Goal: Feedback & Contribution: Contribute content

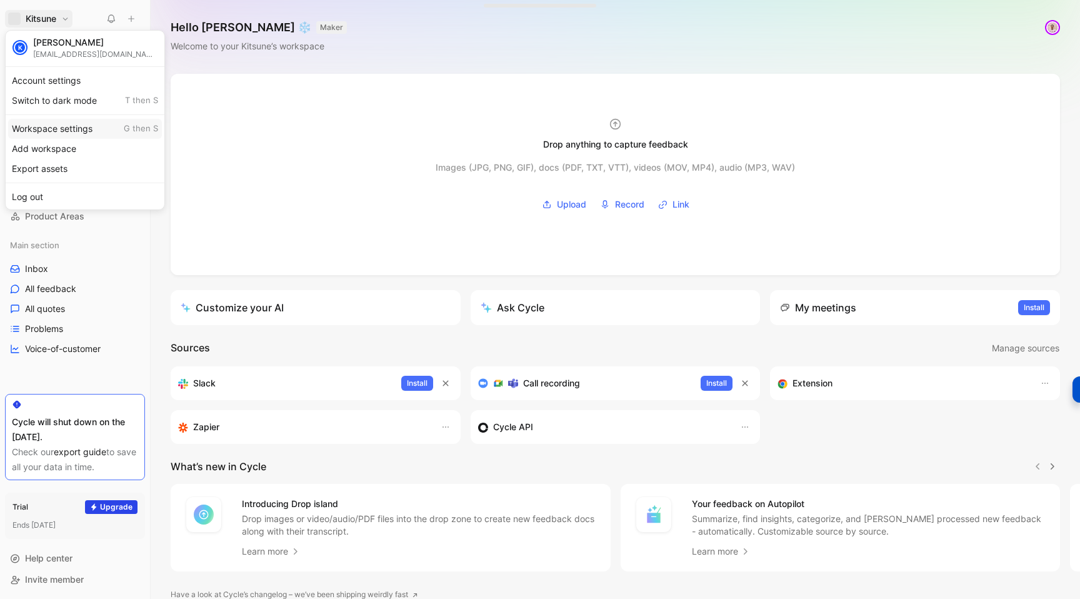
click at [32, 124] on div "Workspace settings G then S" at bounding box center [85, 129] width 154 height 20
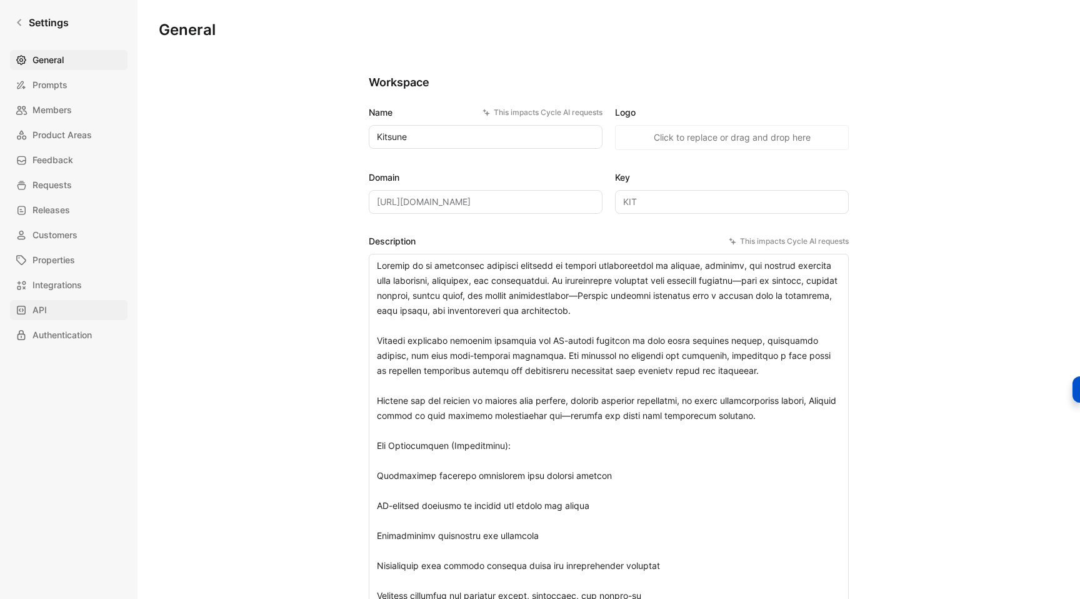
click at [41, 308] on span "API" at bounding box center [39, 309] width 14 height 15
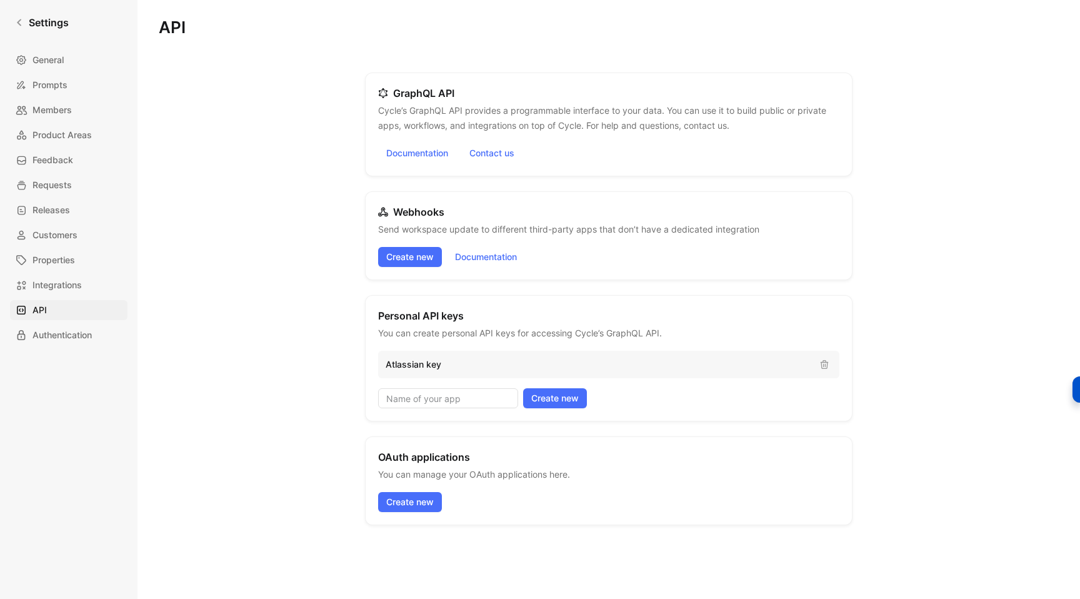
click at [744, 382] on div "Personal API keys You can create personal API keys for accessing Cycle’s GraphQ…" at bounding box center [608, 358] width 487 height 126
click at [659, 363] on p "Atlassian key" at bounding box center [597, 364] width 424 height 15
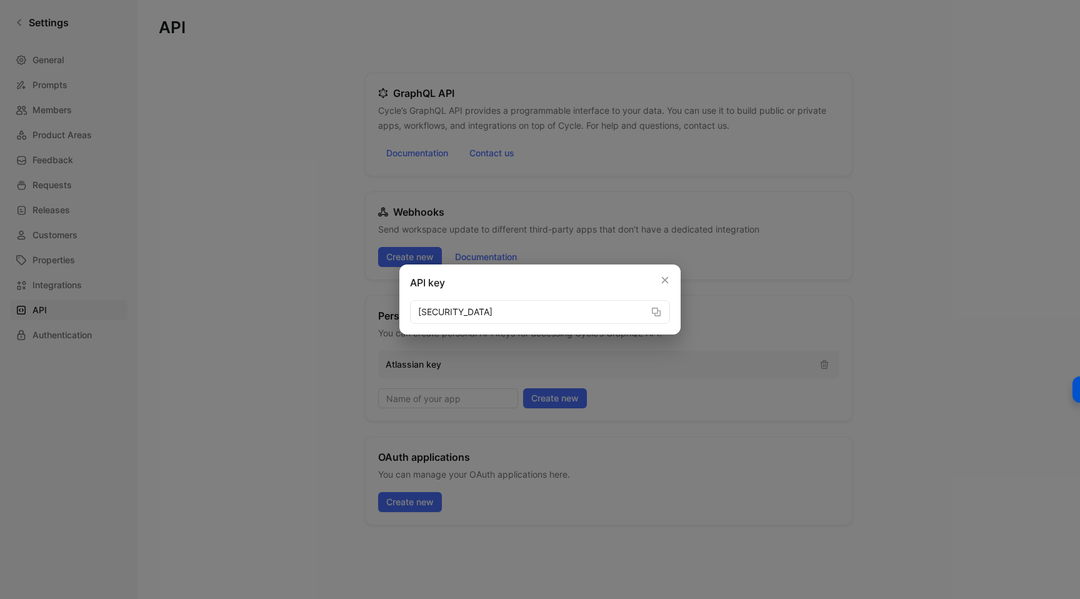
click at [650, 309] on button "button" at bounding box center [656, 312] width 15 height 24
click at [662, 276] on icon "button" at bounding box center [664, 280] width 9 height 9
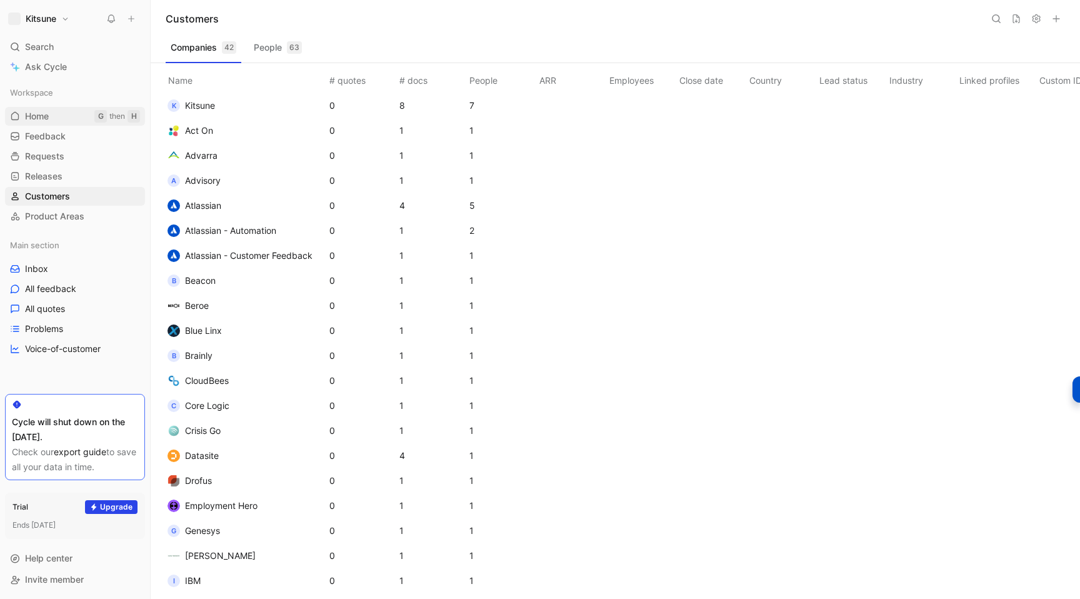
click at [35, 121] on span "Home" at bounding box center [37, 116] width 24 height 12
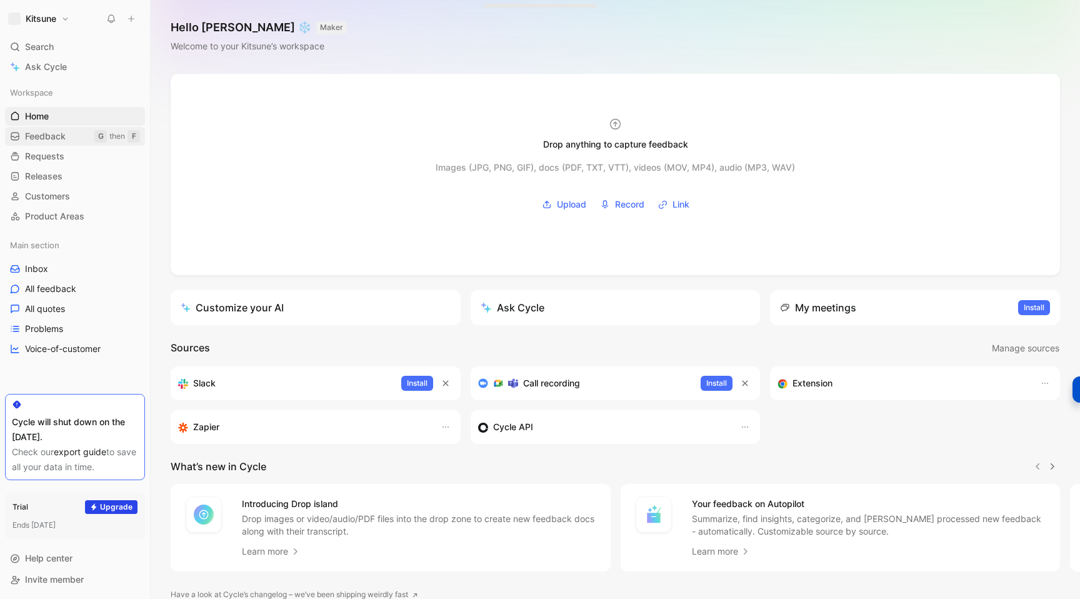
click at [42, 131] on span "Feedback" at bounding box center [45, 136] width 41 height 12
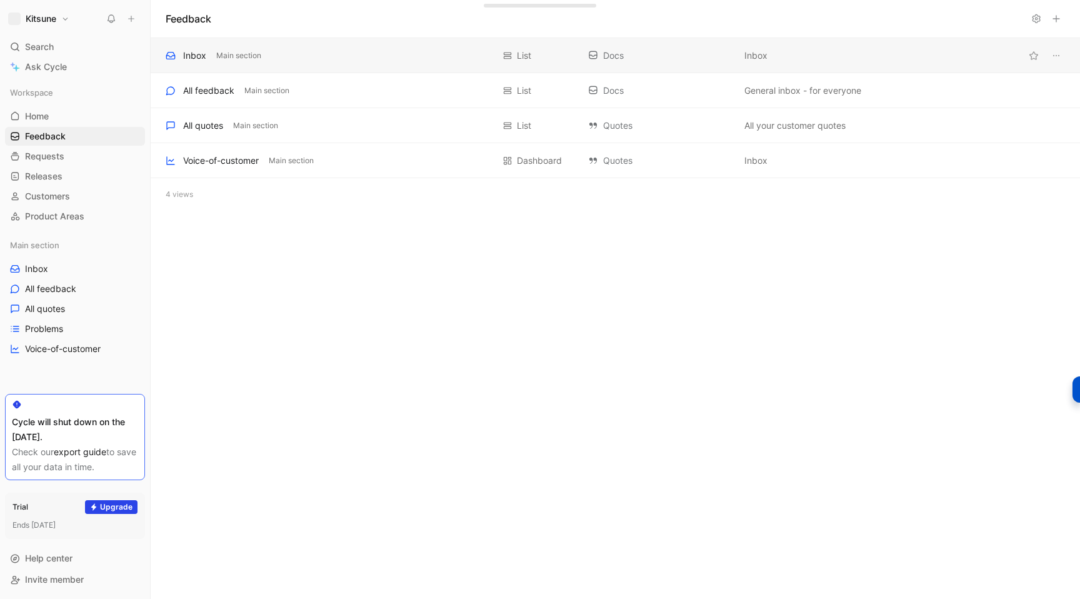
click at [358, 56] on div "Inbox Main section" at bounding box center [329, 55] width 327 height 15
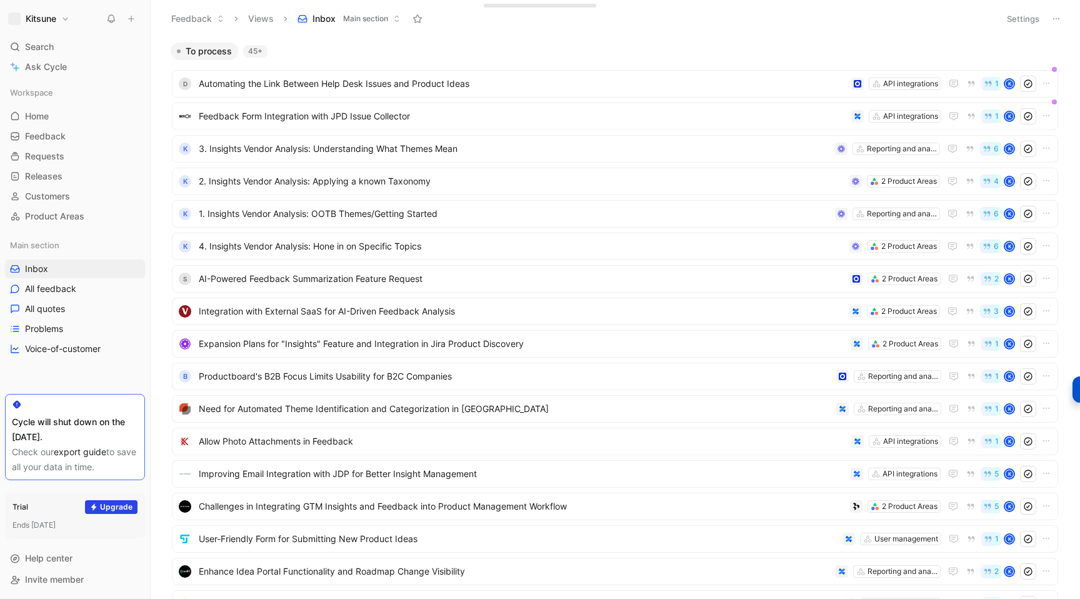
click at [128, 19] on icon at bounding box center [131, 18] width 9 height 9
click at [187, 24] on button "New feedback c" at bounding box center [215, 23] width 134 height 21
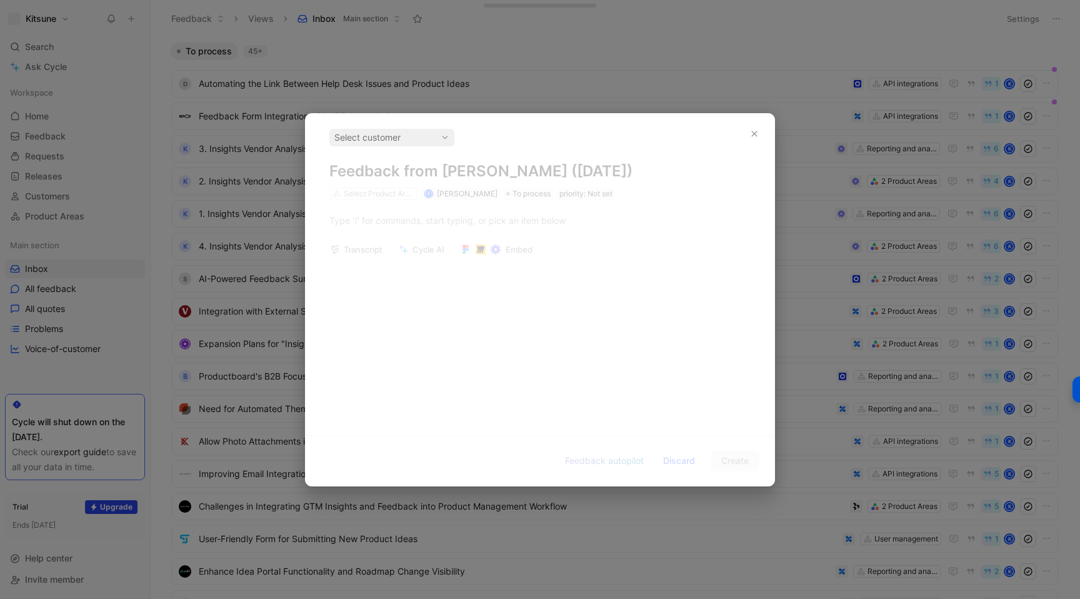
click at [551, 88] on div at bounding box center [540, 299] width 1080 height 599
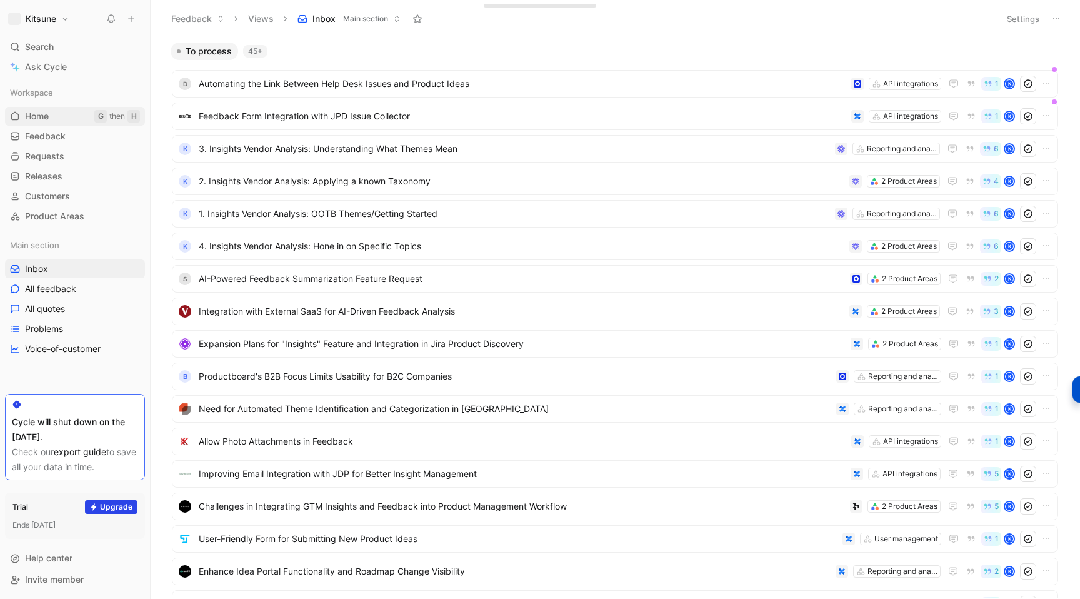
click at [37, 121] on span "Home" at bounding box center [37, 116] width 24 height 12
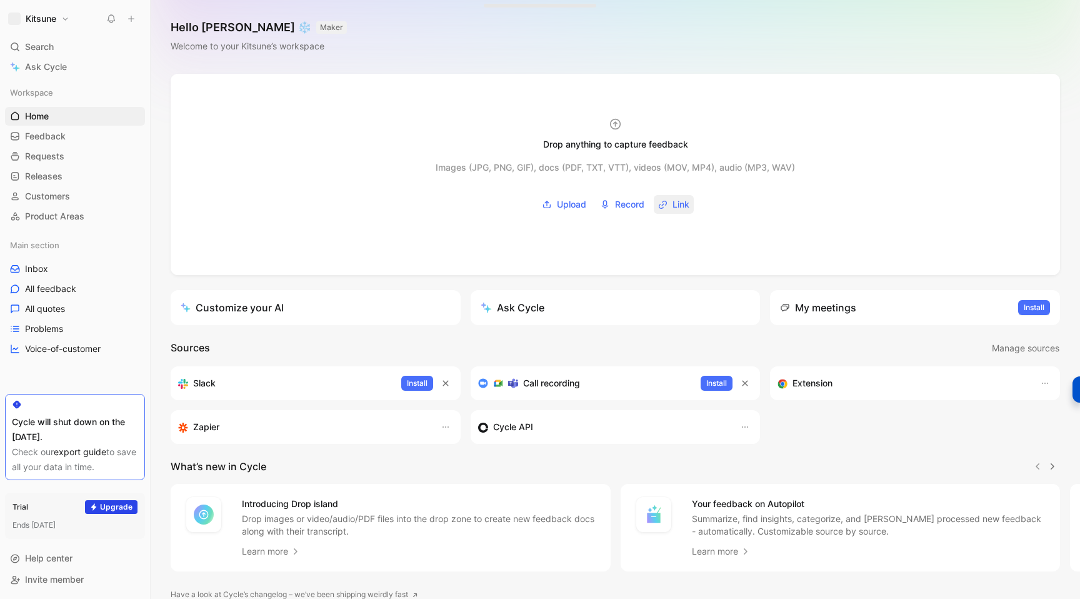
click at [668, 207] on button "Link" at bounding box center [674, 204] width 40 height 19
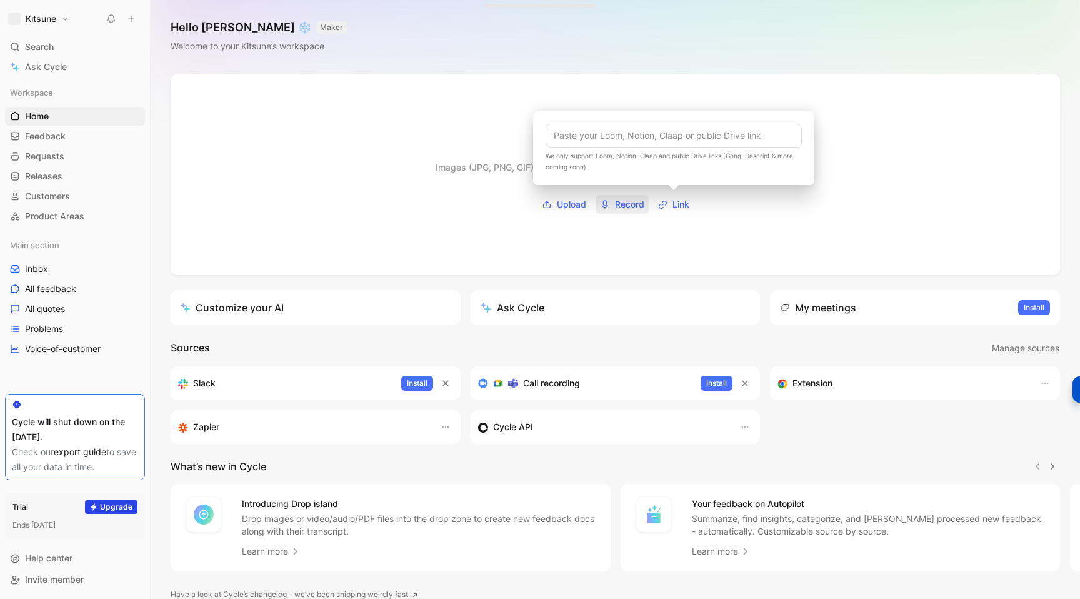
type input "[URL][DOMAIN_NAME]"
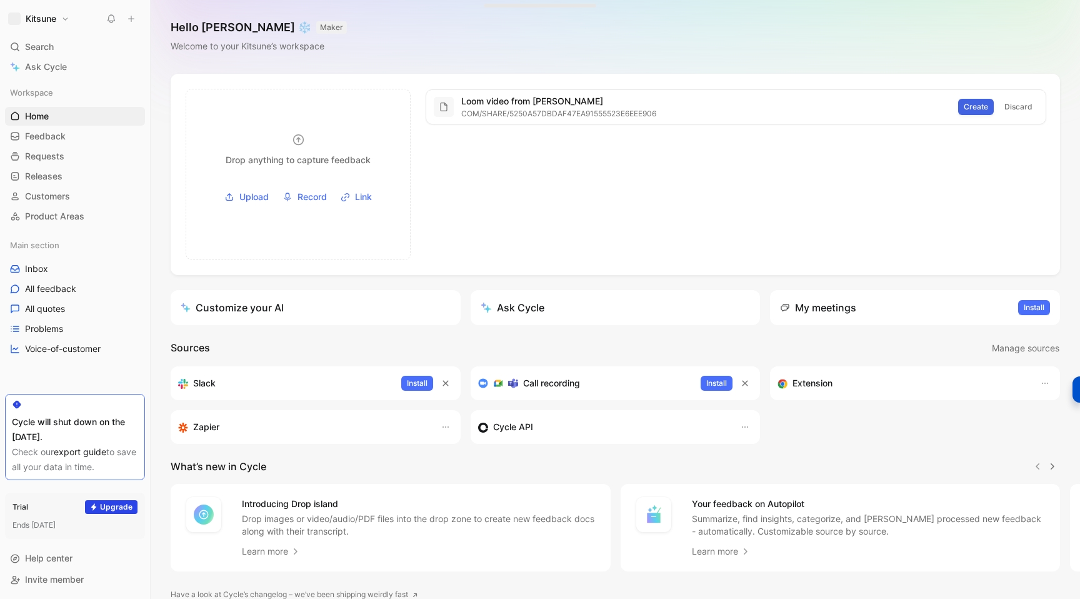
click at [977, 104] on span "Create" at bounding box center [975, 107] width 24 height 12
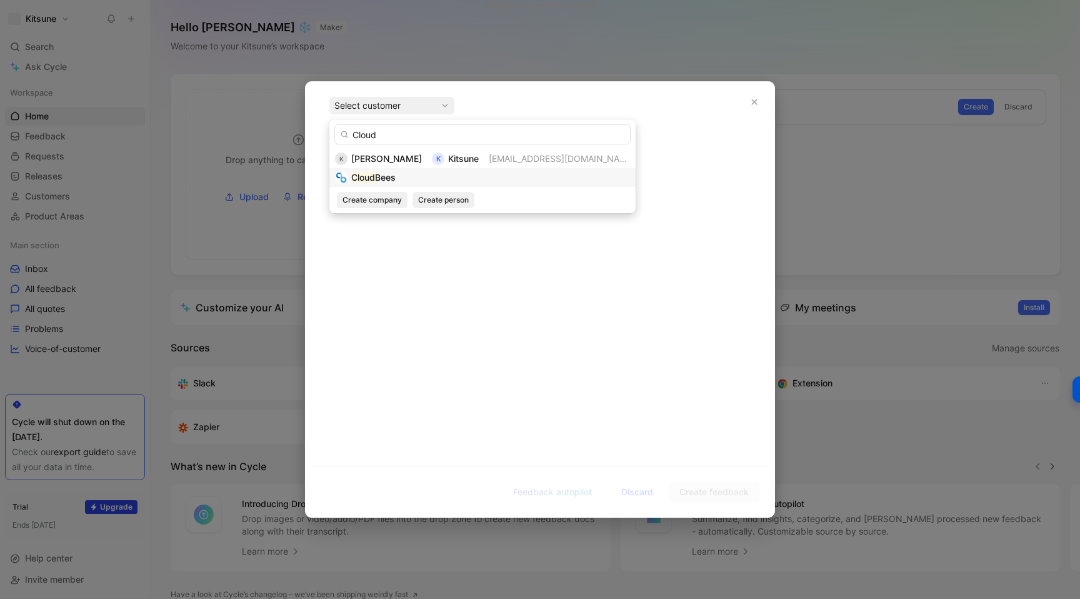
type input "Cloud"
click at [375, 181] on span "Bees" at bounding box center [385, 177] width 21 height 11
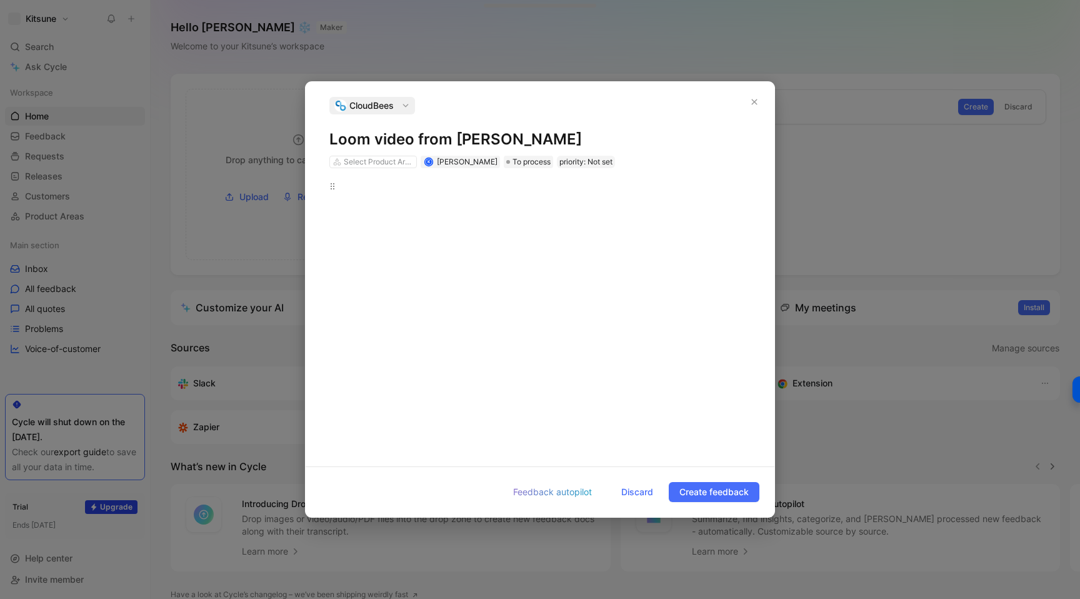
click at [385, 217] on div at bounding box center [539, 312] width 421 height 267
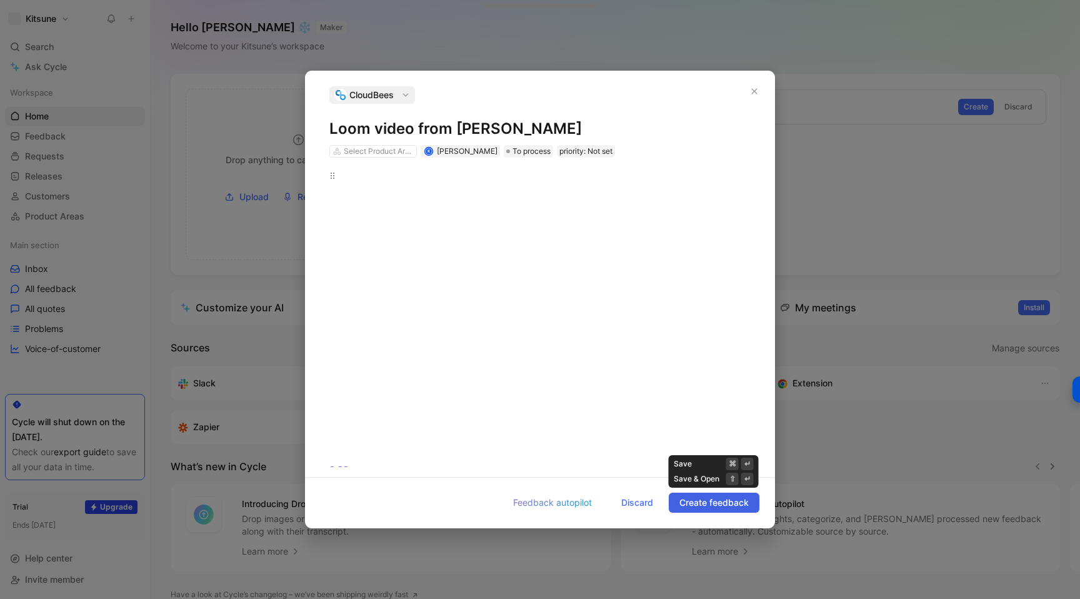
click at [698, 506] on span "Create feedback" at bounding box center [713, 502] width 69 height 15
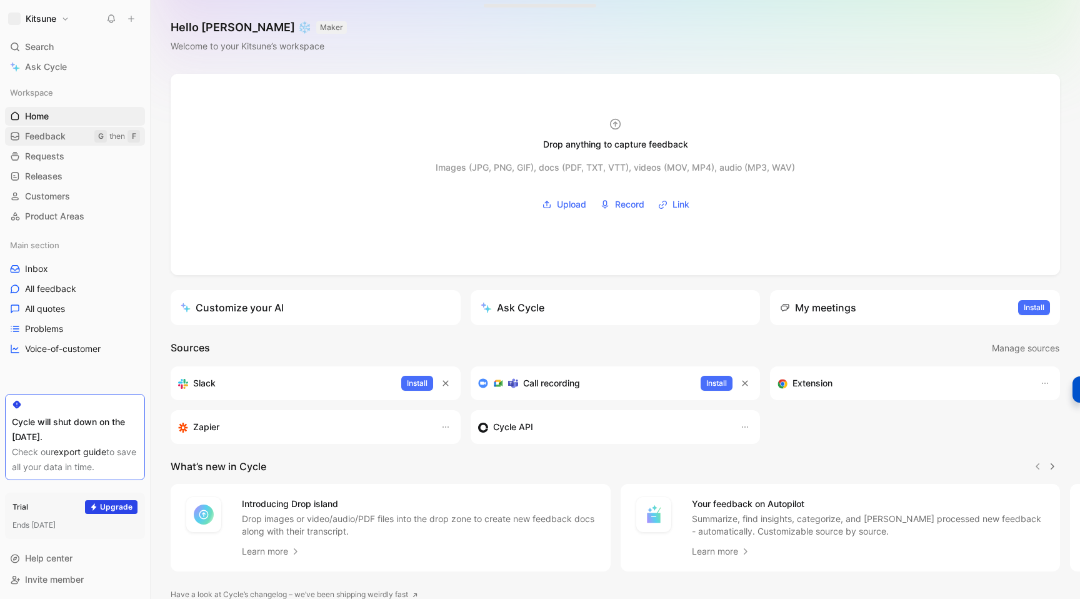
click at [41, 131] on span "Feedback" at bounding box center [45, 136] width 41 height 12
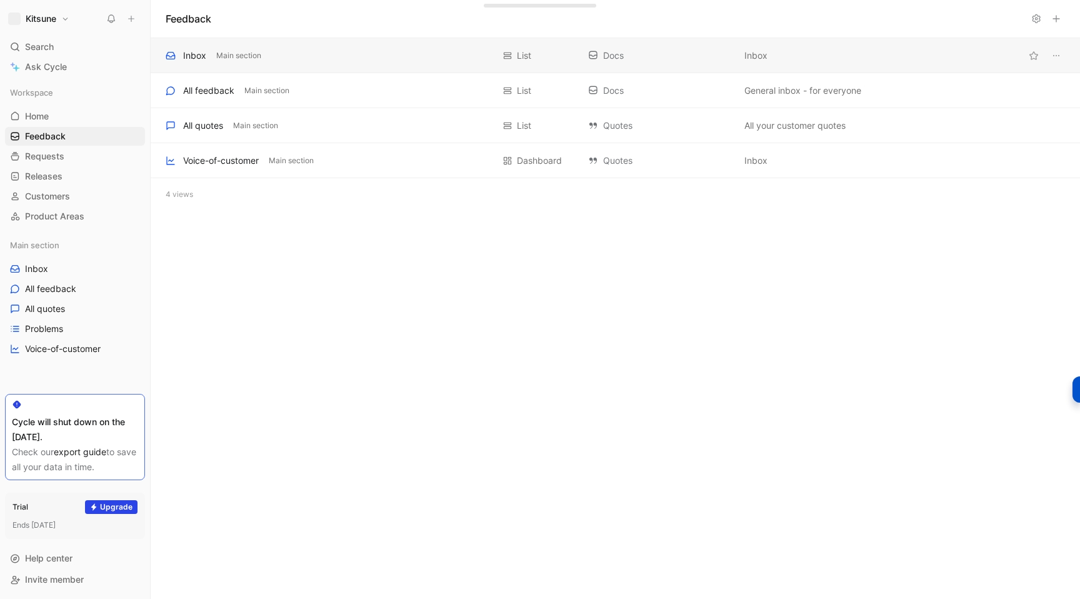
click at [385, 59] on div "Inbox Main section" at bounding box center [329, 55] width 327 height 15
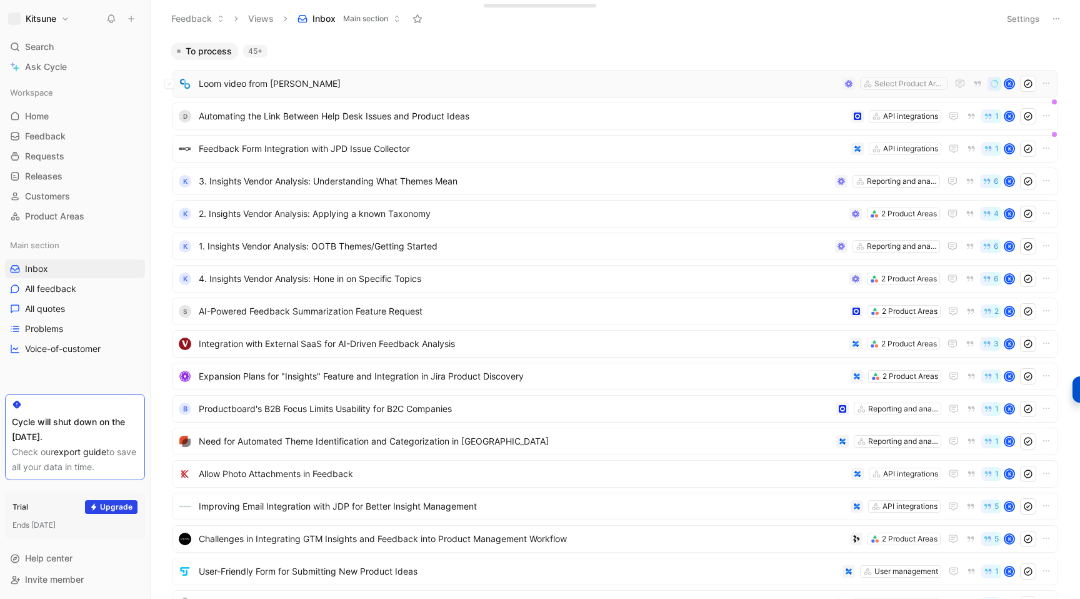
click at [504, 79] on span "Loom video from [PERSON_NAME]" at bounding box center [518, 83] width 639 height 15
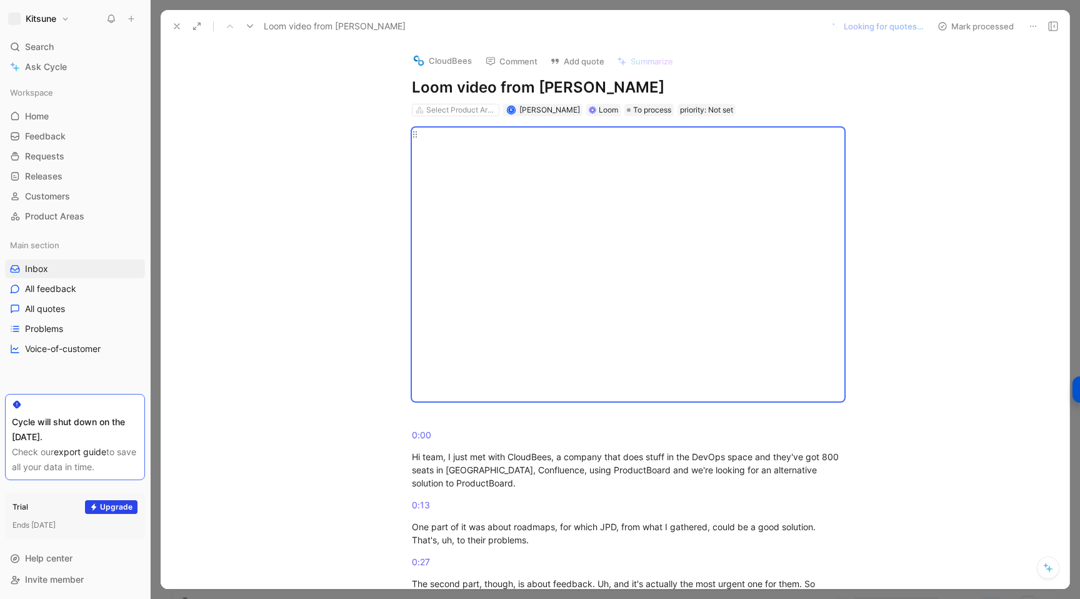
click at [413, 136] on div at bounding box center [628, 264] width 432 height 274
click at [415, 134] on div at bounding box center [628, 264] width 432 height 274
click at [387, 134] on div "0:00 Hi team, I just met with CloudBees, a company that does stuff in the DevOp…" at bounding box center [628, 572] width 882 height 912
click at [455, 452] on div "Hi team, I just met with CloudBees, a company that does stuff in the DevOps spa…" at bounding box center [628, 469] width 432 height 39
click at [417, 135] on div at bounding box center [628, 264] width 432 height 274
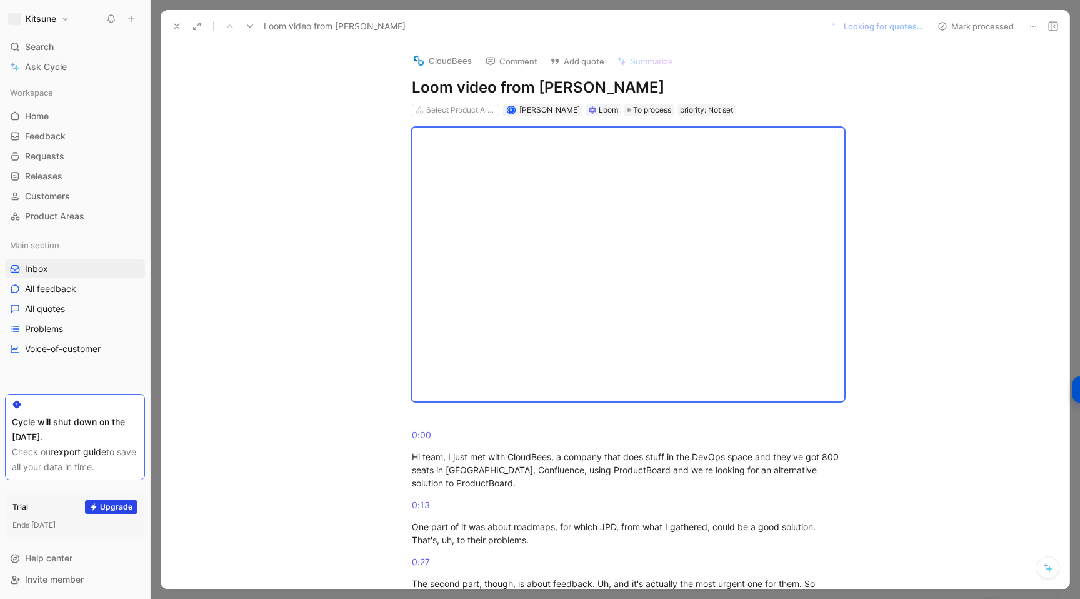
click at [377, 239] on div "0:00 Hi team, I just met with CloudBees, a company that does stuff in the DevOp…" at bounding box center [628, 572] width 882 height 912
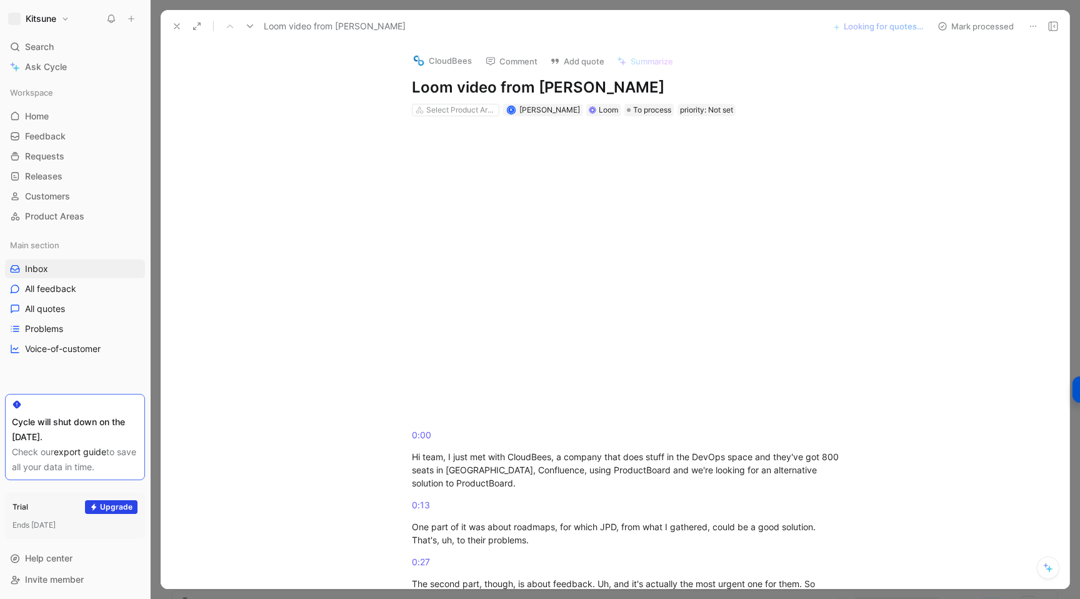
click at [181, 28] on icon at bounding box center [177, 26] width 10 height 10
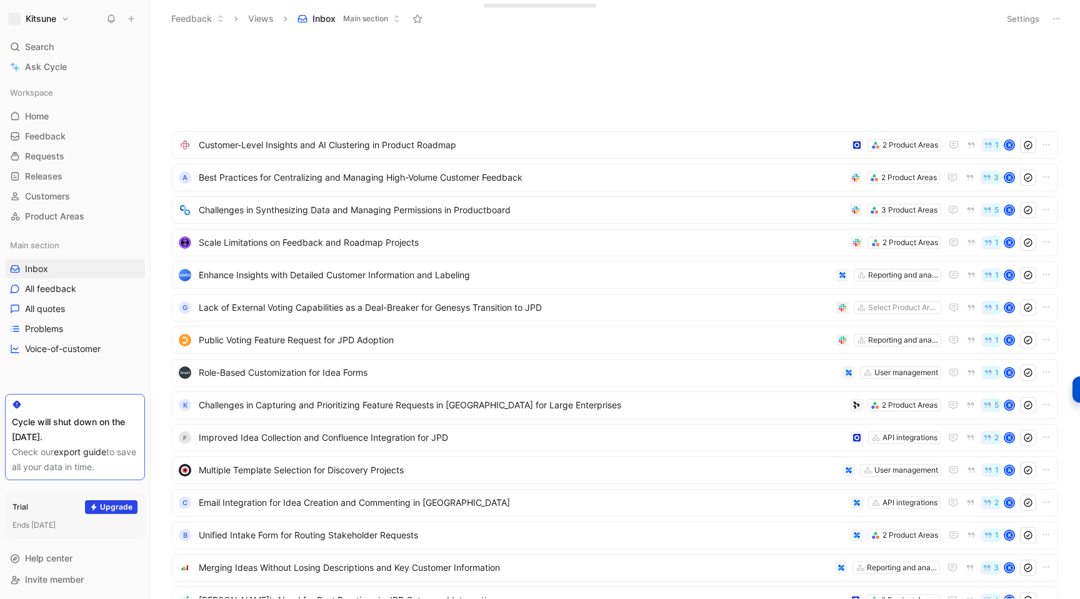
scroll to position [1538, 0]
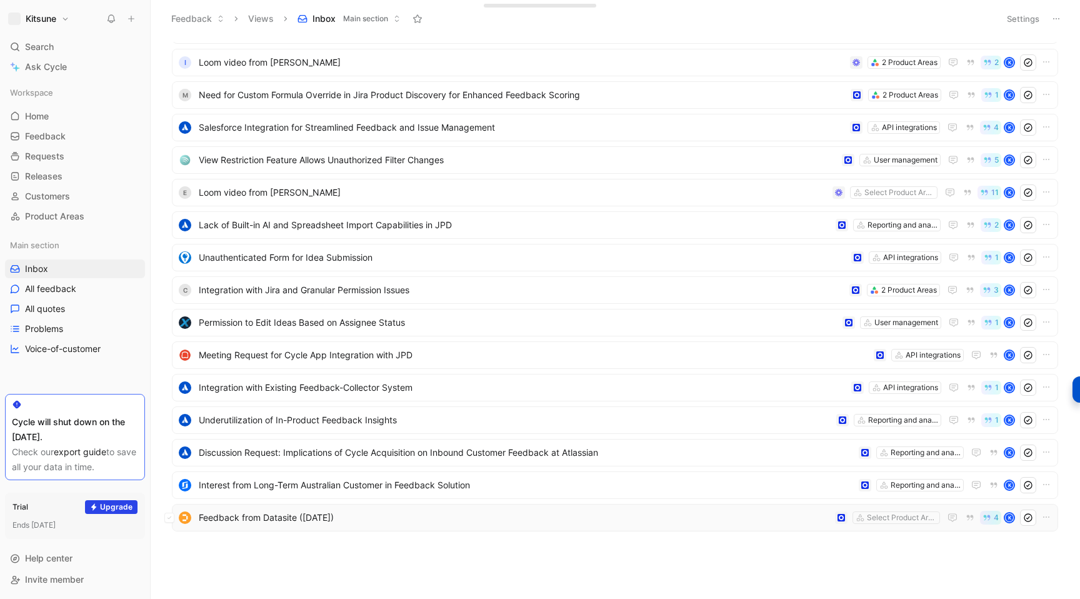
click at [434, 517] on span "Feedback from Datasite ([DATE])" at bounding box center [514, 517] width 631 height 15
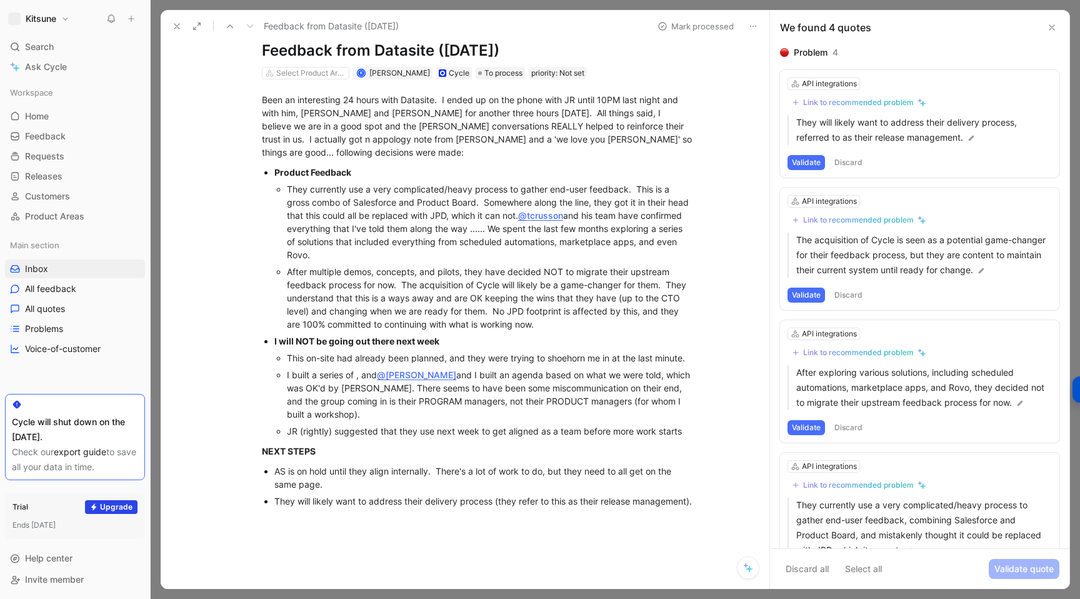
scroll to position [37, 0]
click at [360, 211] on div "They currently use a very complicated/heavy process to gather end-user feedback…" at bounding box center [490, 221] width 407 height 79
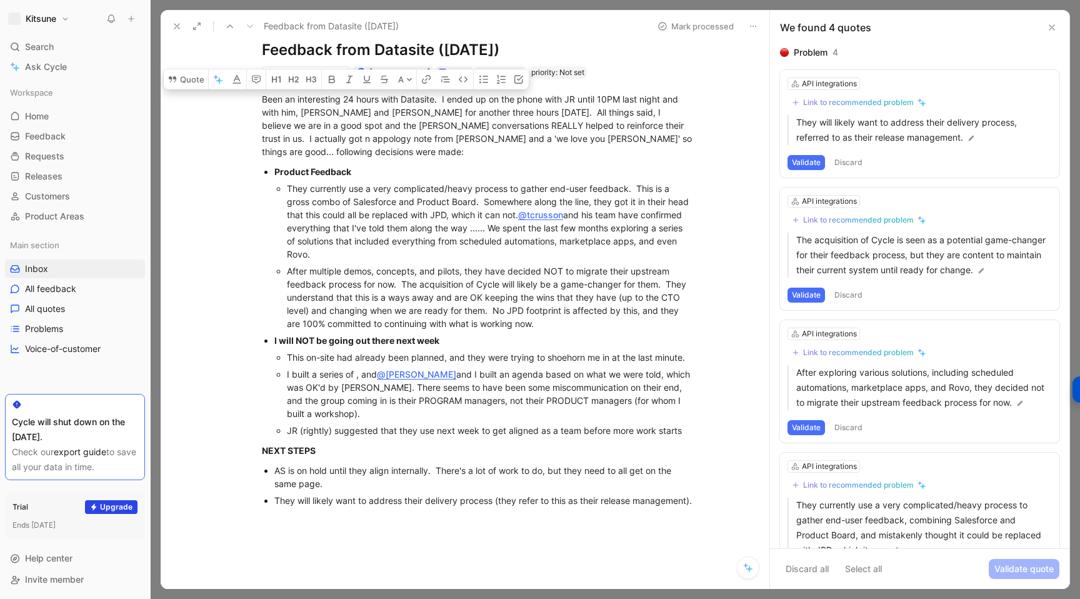
copy div "Lore ip dolorsitame 55 conse adip Elitsedd. E tempo in ut lab etdol magn AL eni…"
drag, startPoint x: 263, startPoint y: 100, endPoint x: 371, endPoint y: 514, distance: 427.5
click at [371, 514] on div "Been an interesting 24 hours with Datasite. I ended up on the phone with JR unt…" at bounding box center [478, 299] width 582 height 440
click at [452, 264] on div "After multiple demos, concepts, and pilots, they have decided NOT to migrate th…" at bounding box center [490, 297] width 407 height 66
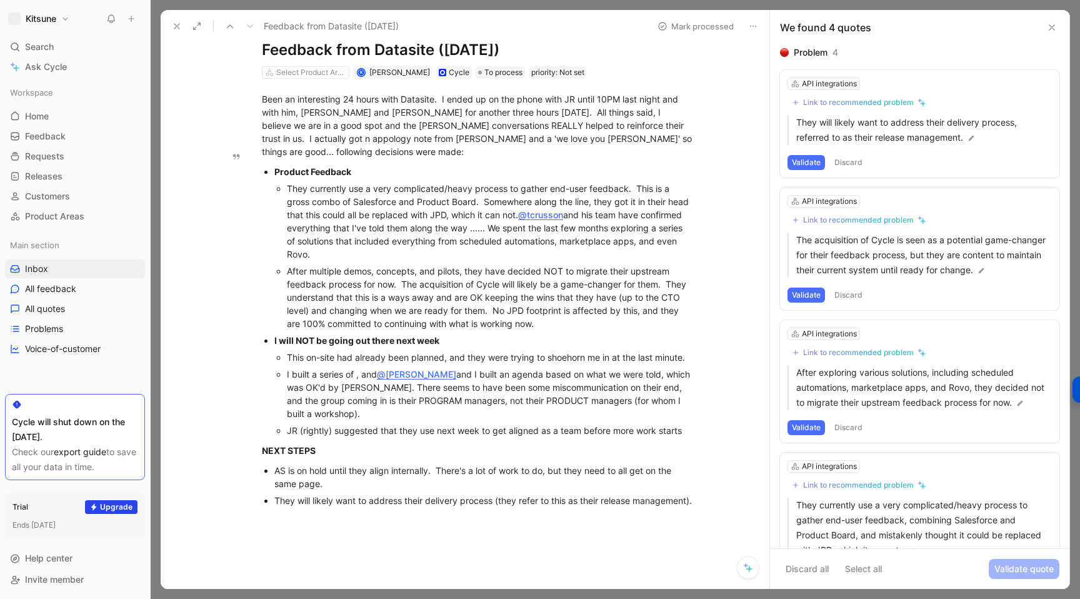
scroll to position [0, 0]
